Goal: Transaction & Acquisition: Download file/media

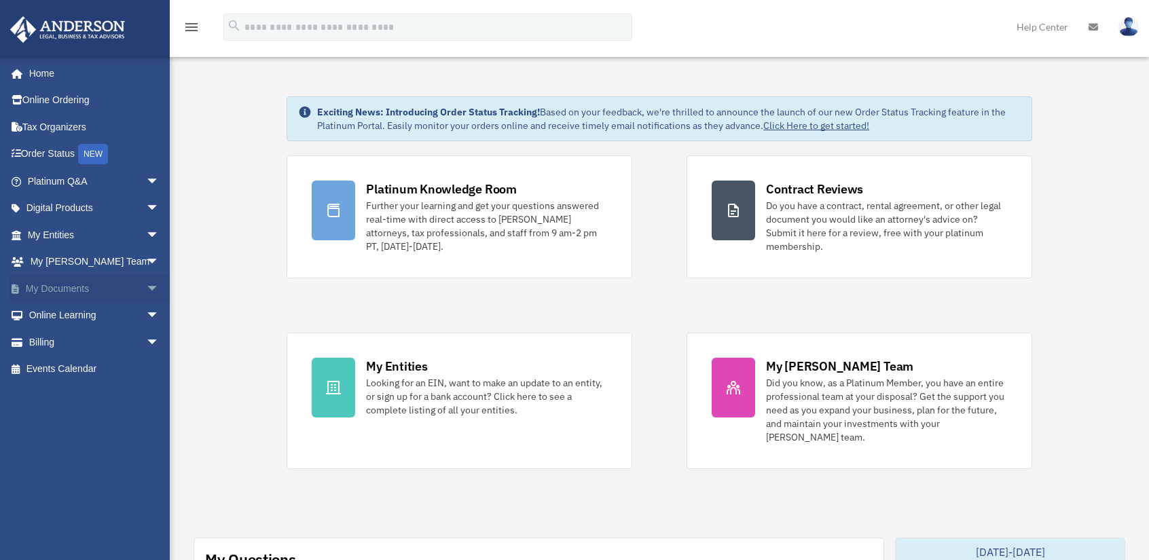
click at [146, 286] on span "arrow_drop_down" at bounding box center [159, 289] width 27 height 28
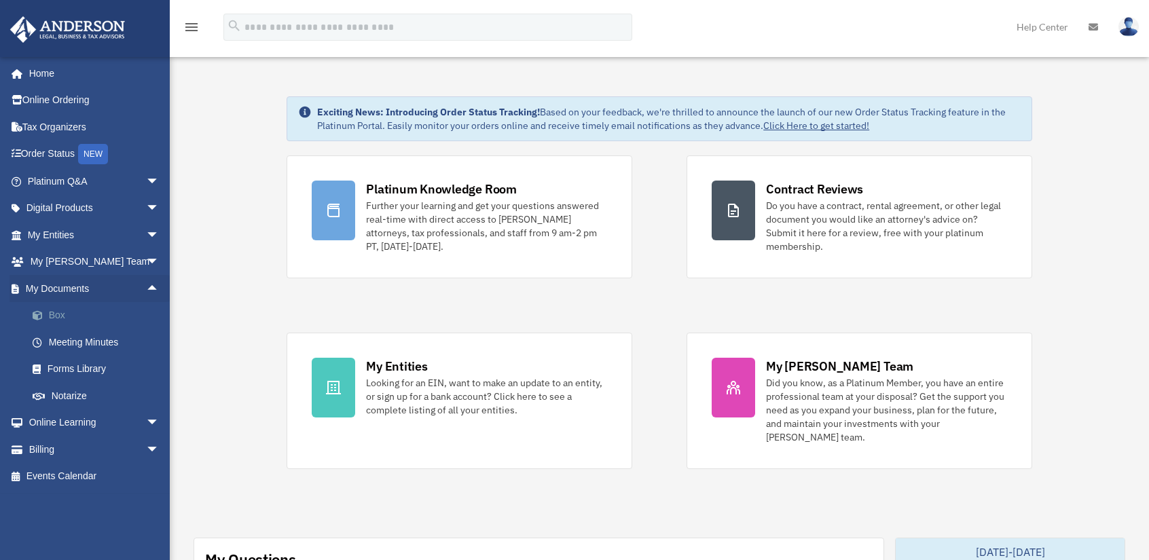
click at [56, 314] on link "Box" at bounding box center [99, 315] width 161 height 27
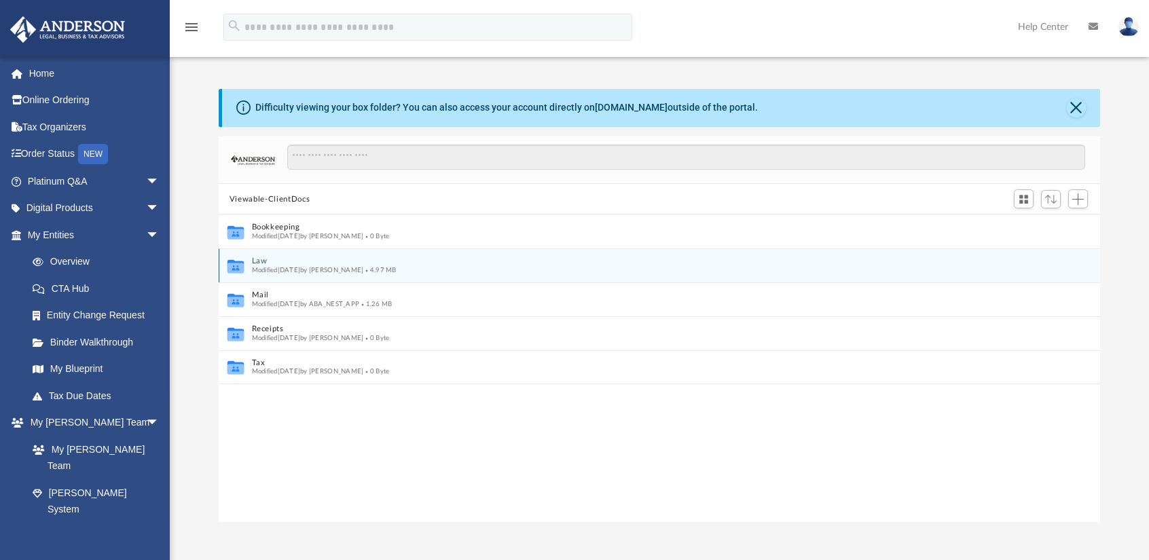
scroll to position [298, 871]
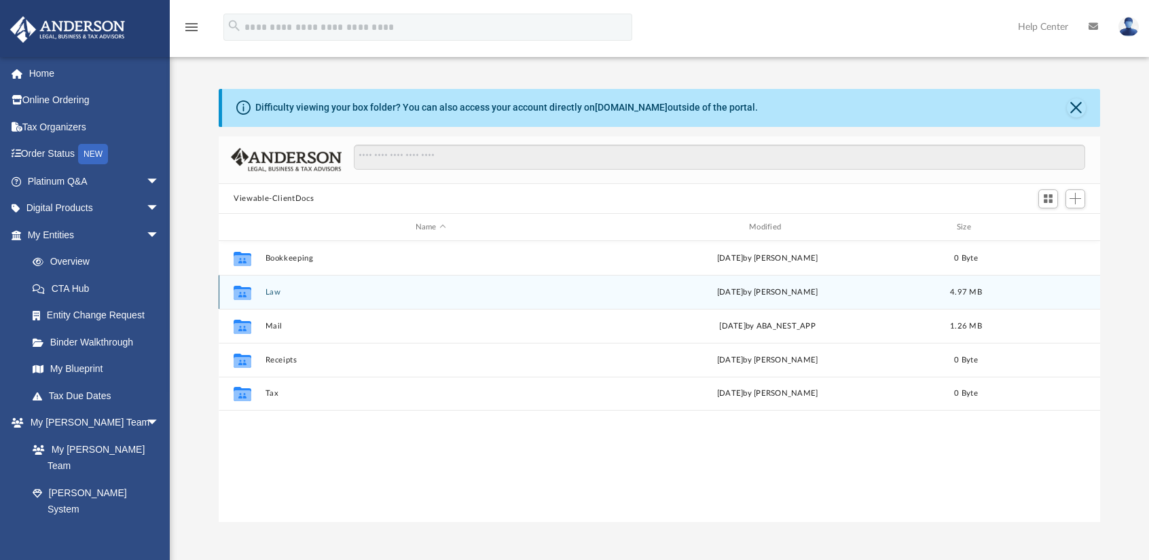
click at [273, 291] on button "Law" at bounding box center [431, 292] width 331 height 9
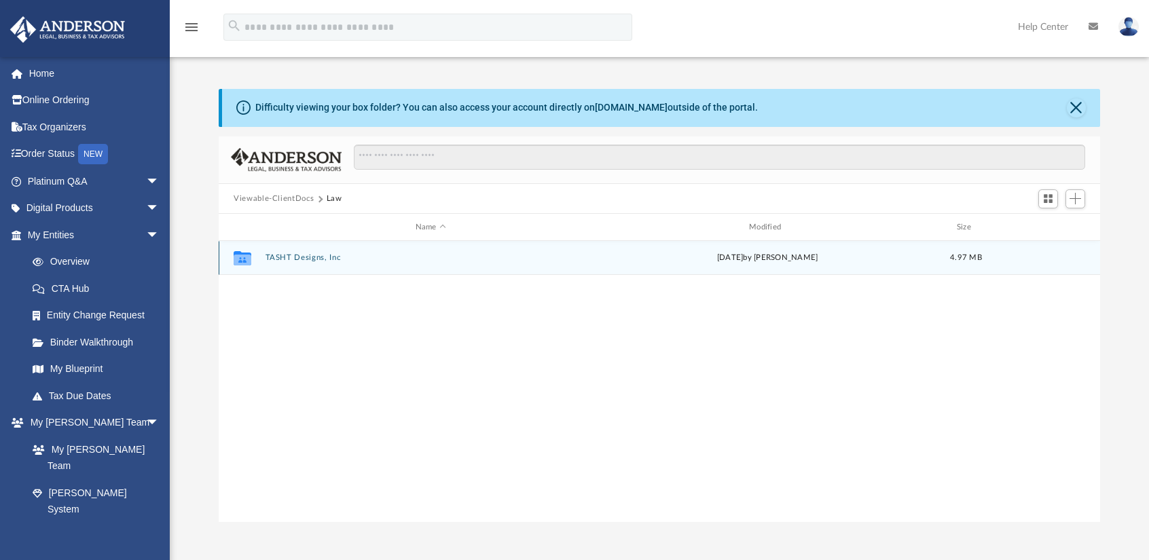
click at [307, 251] on div "Collaborated Folder TASHT Designs, Inc [DATE] by [PERSON_NAME] 4.97 MB" at bounding box center [660, 258] width 882 height 34
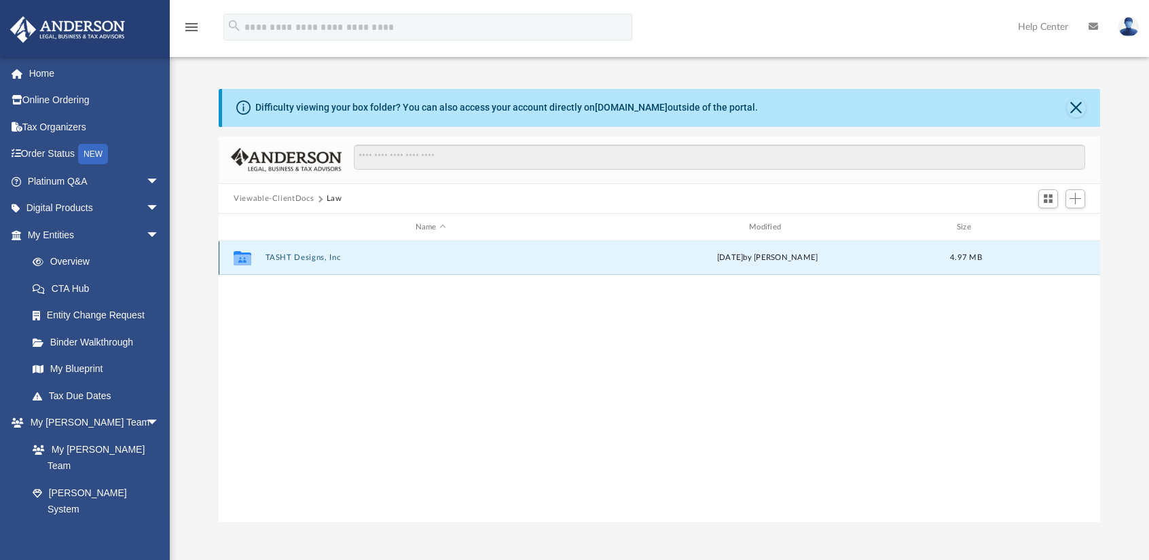
click at [306, 259] on button "TASHT Designs, Inc" at bounding box center [431, 258] width 331 height 9
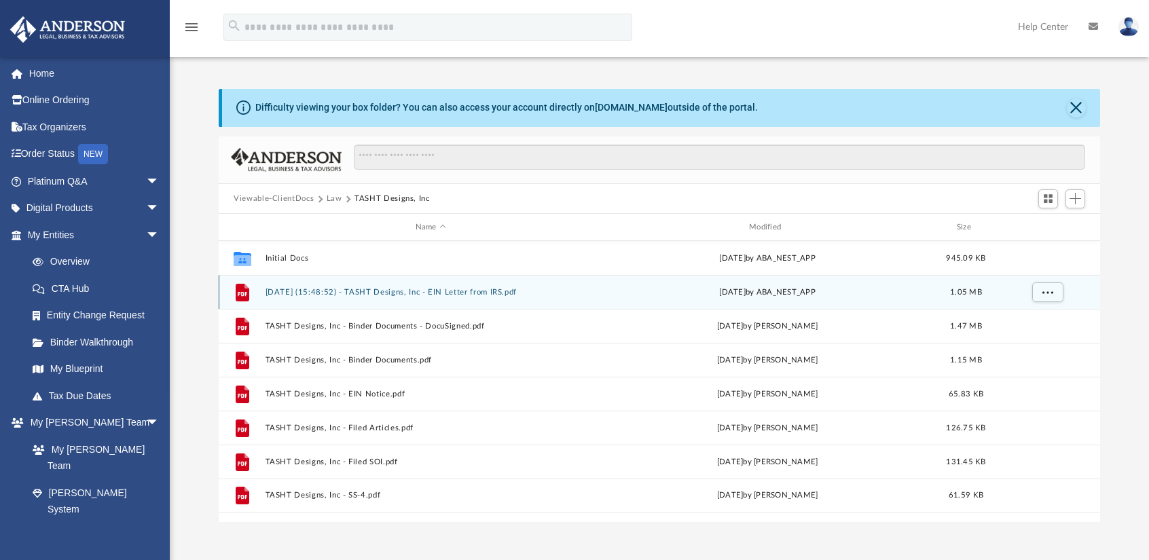
click at [456, 293] on button "2024.10.10 (15:48:52) - TASHT Designs, Inc - EIN Letter from IRS.pdf" at bounding box center [431, 292] width 331 height 9
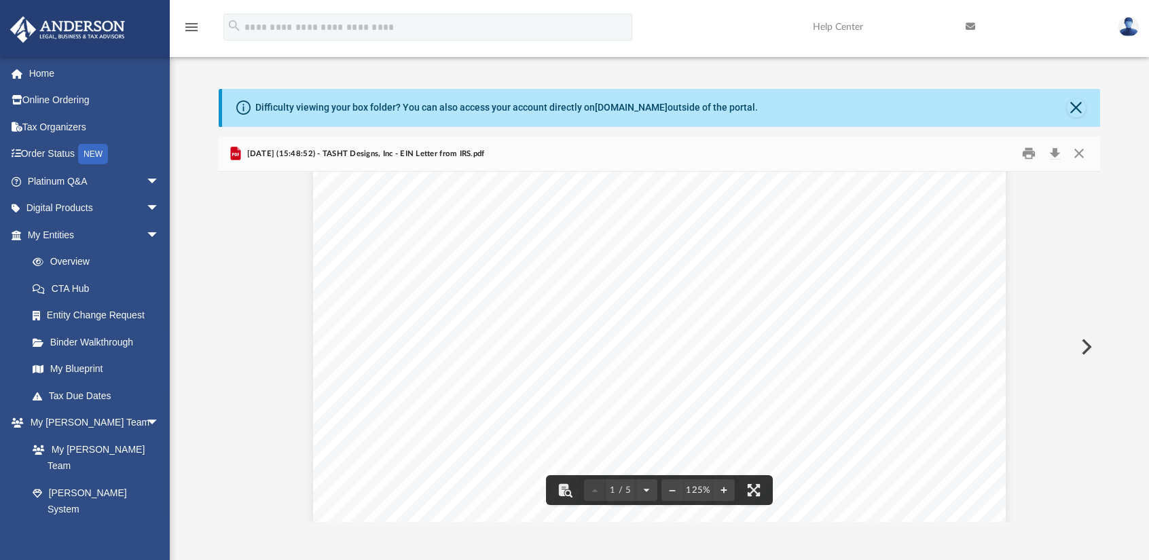
scroll to position [0, 0]
click at [1047, 149] on button "Download" at bounding box center [1055, 153] width 24 height 21
click at [1080, 155] on button "Close" at bounding box center [1079, 153] width 24 height 21
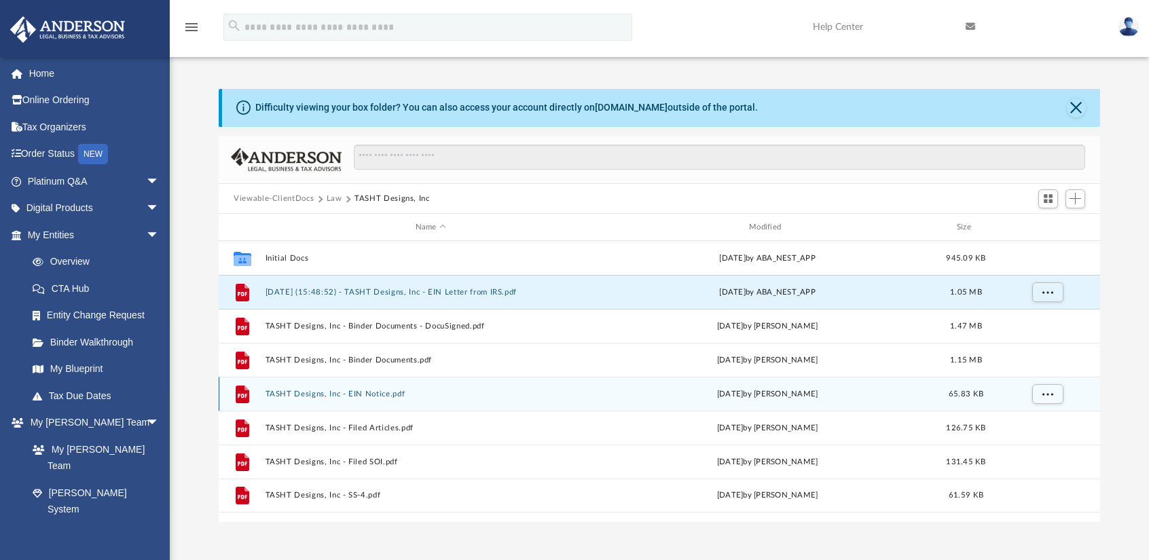
click at [391, 390] on button "TASHT Designs, Inc - EIN Notice.pdf" at bounding box center [431, 394] width 331 height 9
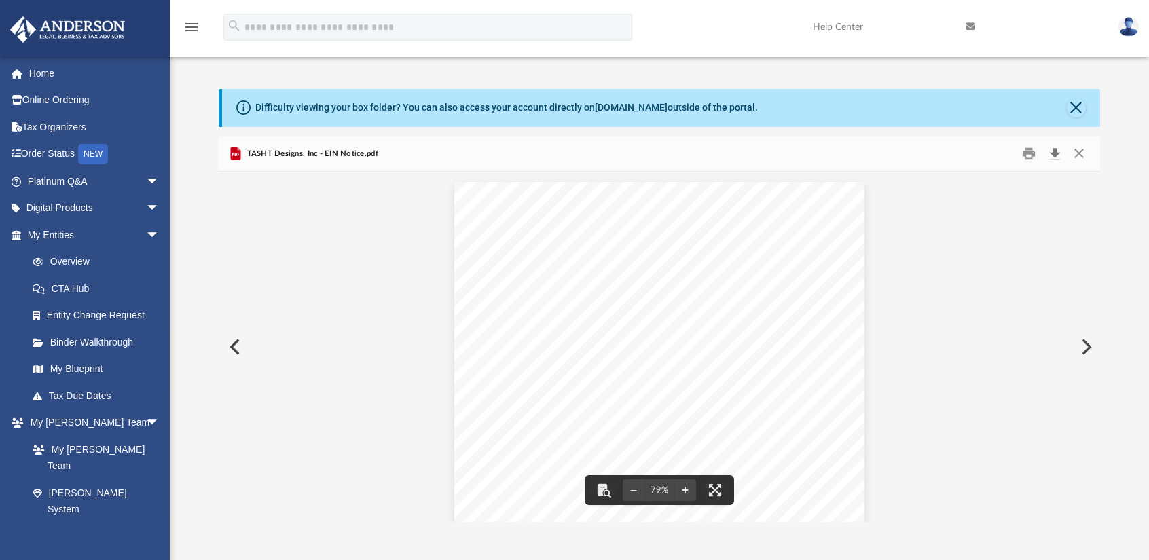
click at [1058, 156] on button "Download" at bounding box center [1055, 153] width 24 height 21
